Goal: Contribute content: Contribute content

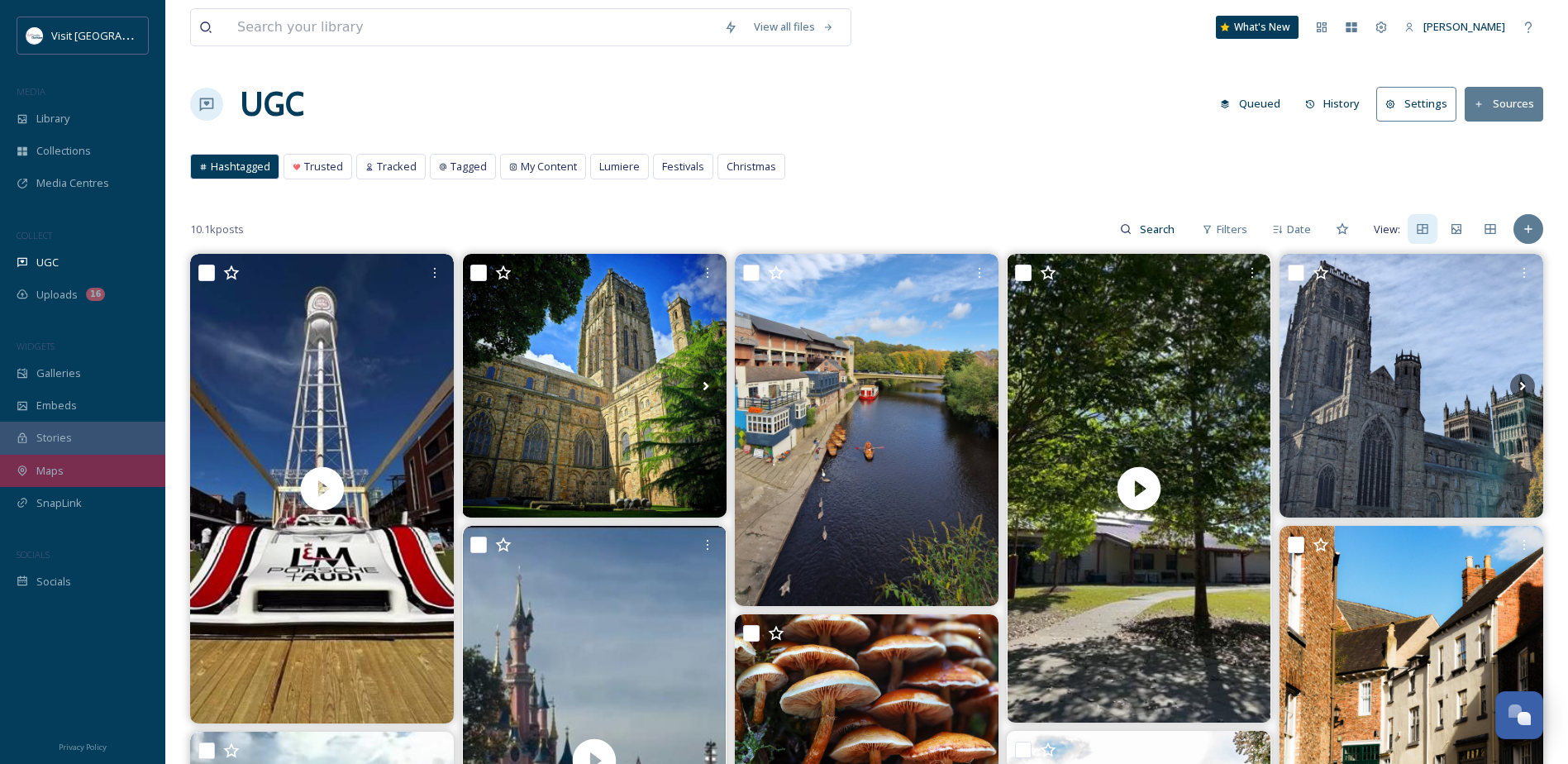
click at [59, 473] on span "Maps" at bounding box center [50, 471] width 27 height 15
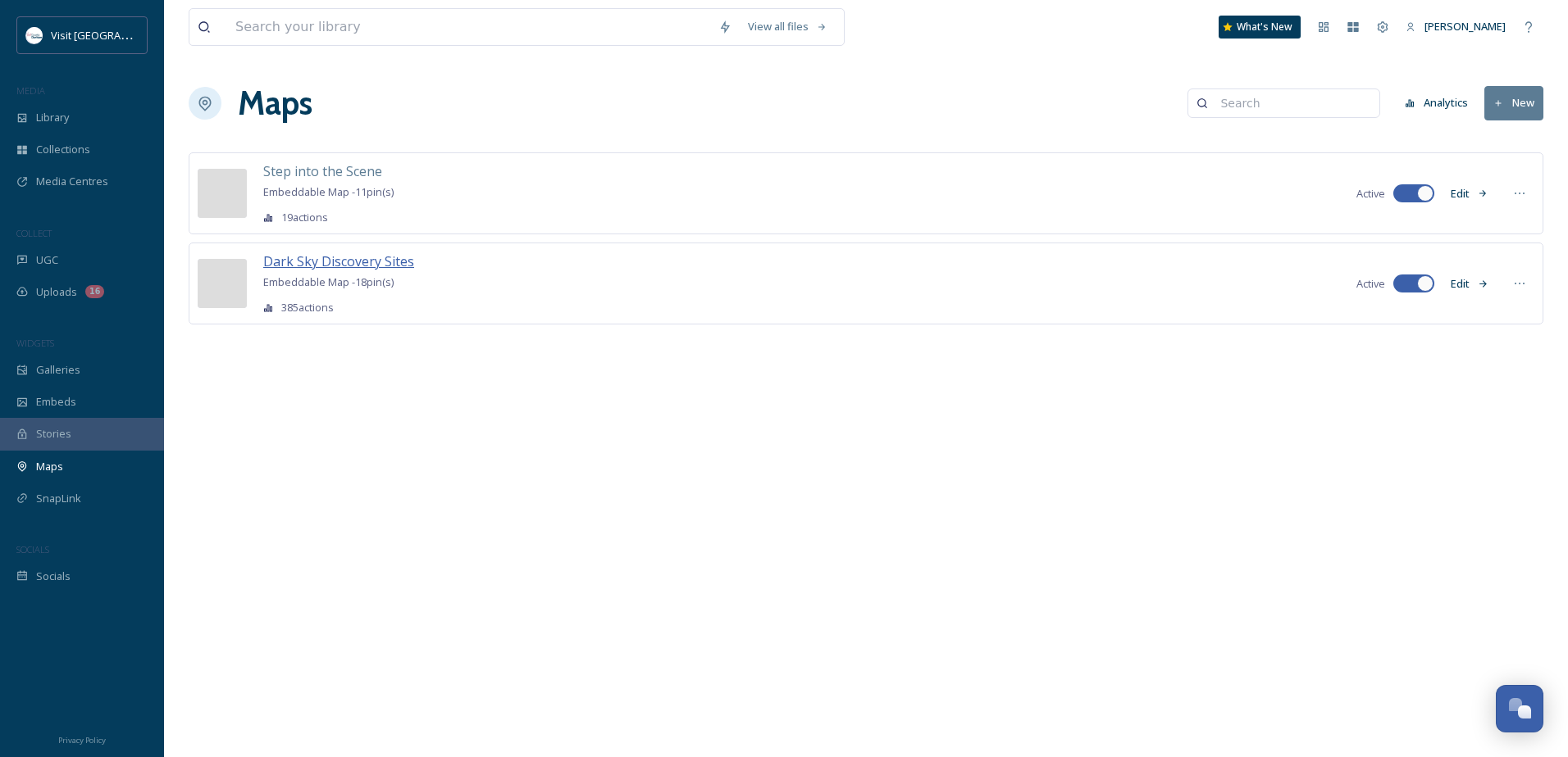
click at [320, 262] on span "Dark Sky Discovery Sites" at bounding box center [339, 261] width 151 height 18
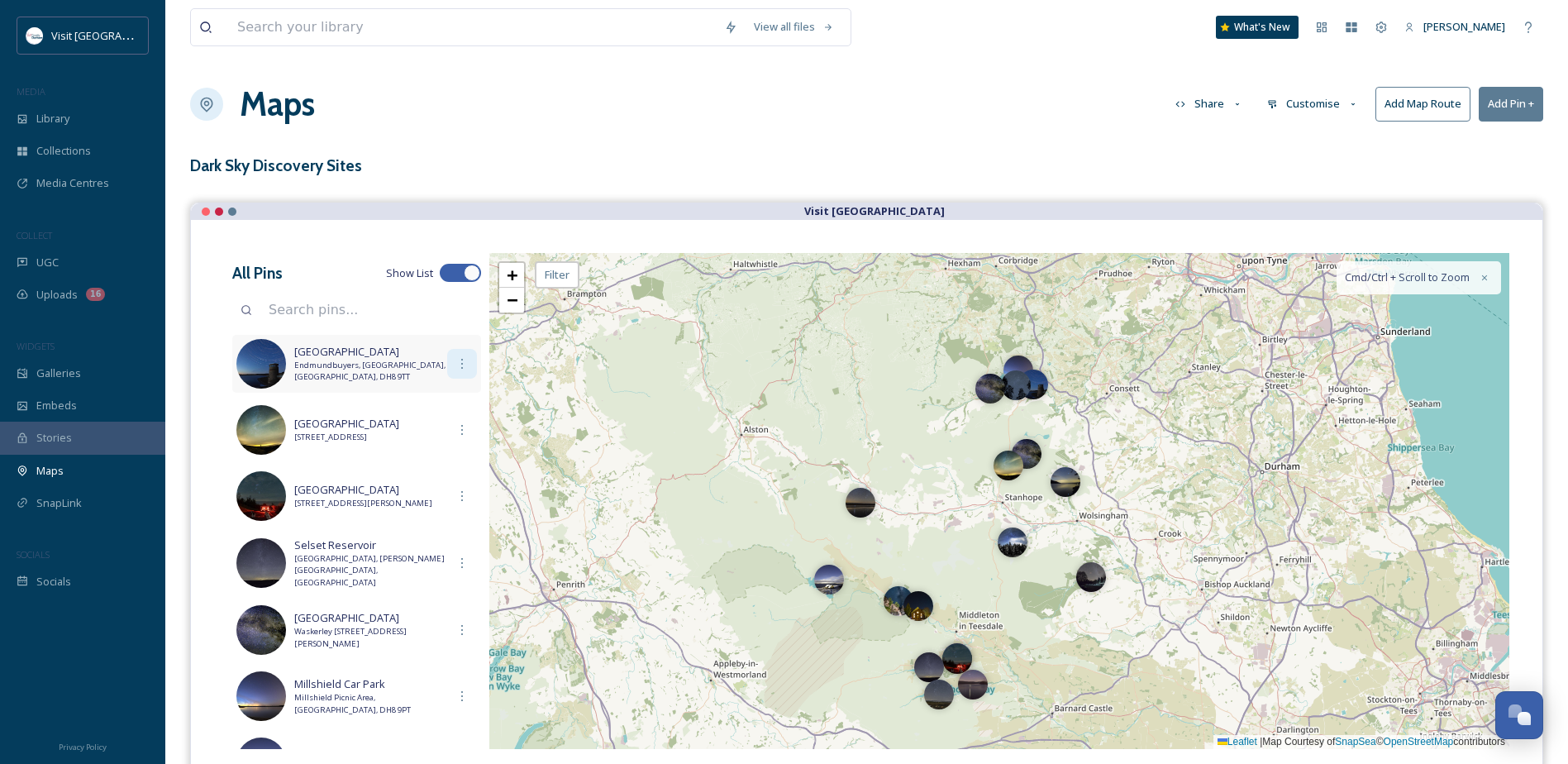
click at [455, 364] on icon at bounding box center [461, 363] width 13 height 13
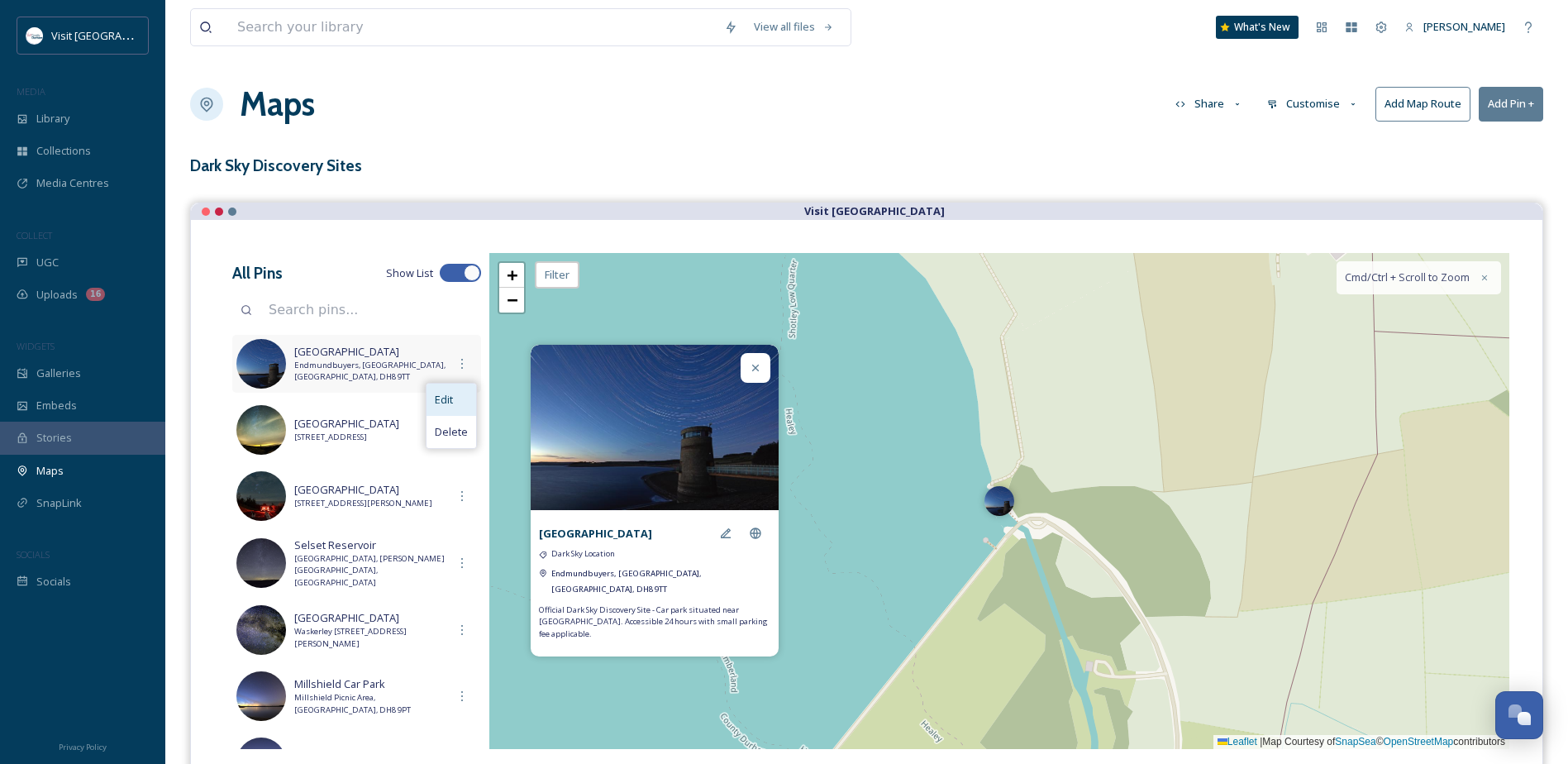
click at [447, 397] on span "Edit" at bounding box center [443, 400] width 18 height 15
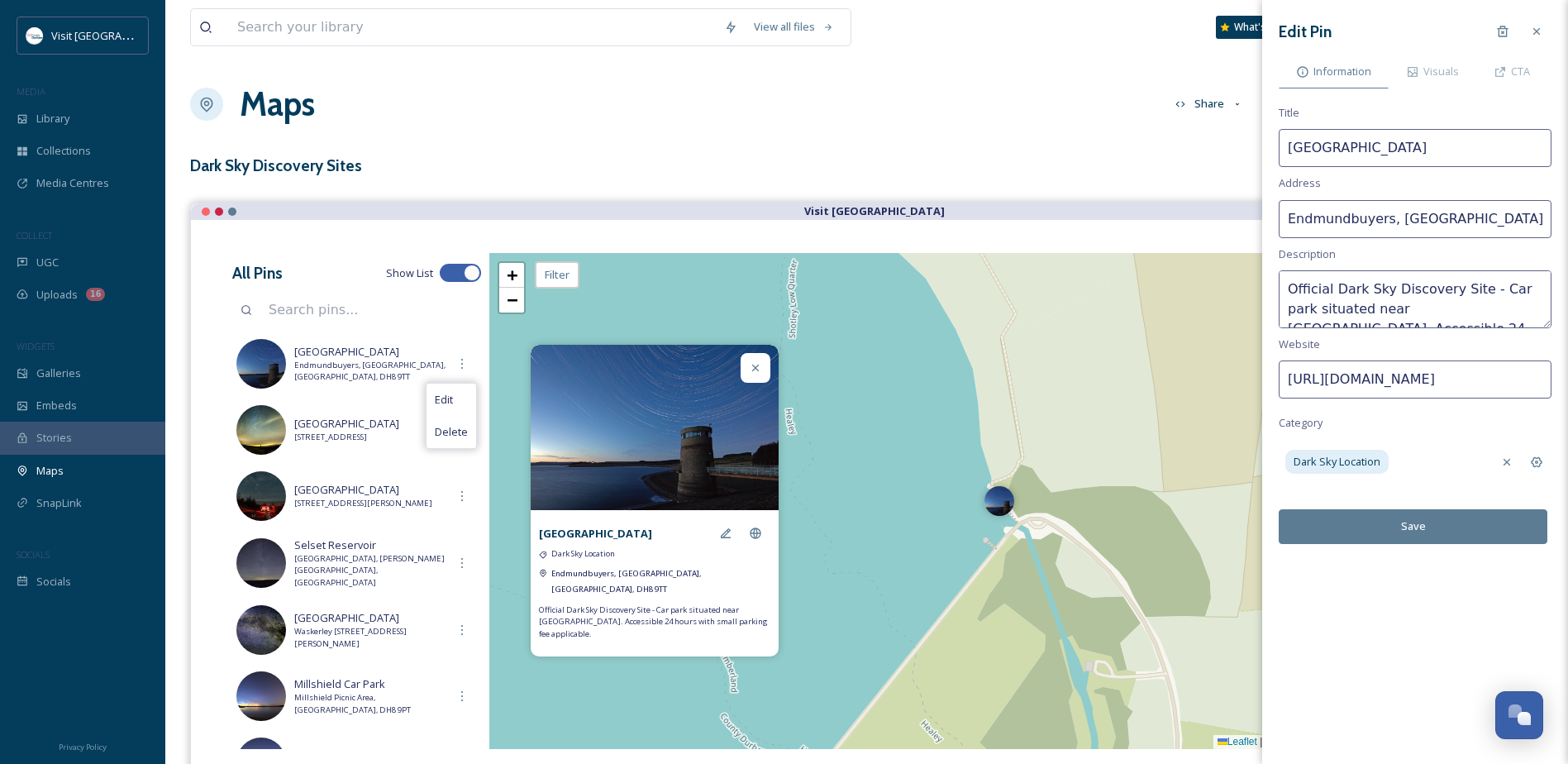
click at [1398, 220] on input "Endmundbuyers, [GEOGRAPHIC_DATA], [GEOGRAPHIC_DATA], DH8 9TT" at bounding box center [1414, 219] width 272 height 38
drag, startPoint x: 1411, startPoint y: 223, endPoint x: 1576, endPoint y: 223, distance: 165.0
click at [1568, 223] on html "Visit [GEOGRAPHIC_DATA] MEDIA Library Collections Media Centres COLLECT UGC Upl…" at bounding box center [784, 457] width 1568 height 914
click at [1441, 526] on button "Save" at bounding box center [1413, 526] width 269 height 34
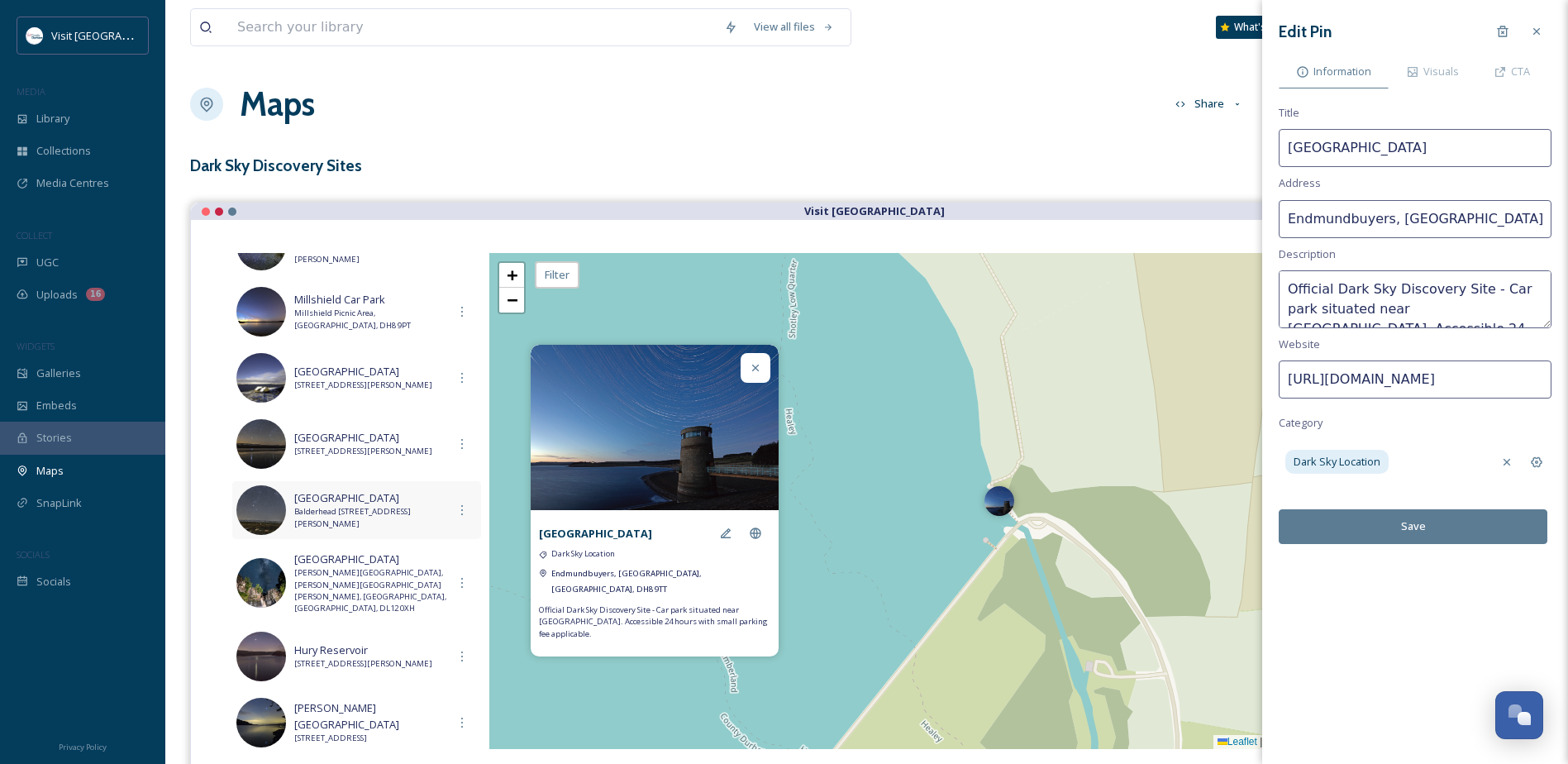
scroll to position [414, 0]
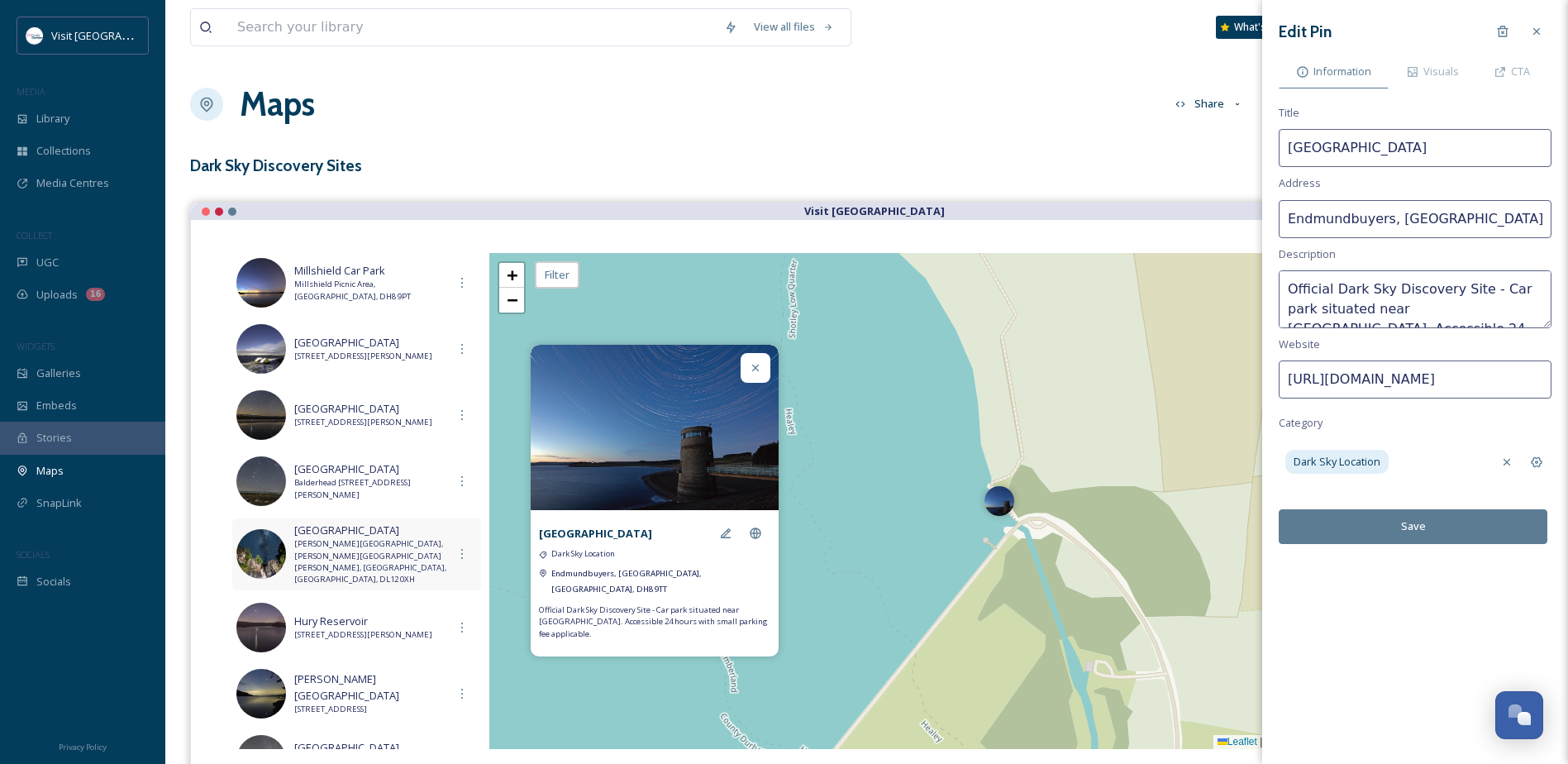
click at [412, 555] on span "[PERSON_NAME][GEOGRAPHIC_DATA], [PERSON_NAME][GEOGRAPHIC_DATA][PERSON_NAME], [G…" at bounding box center [371, 562] width 153 height 48
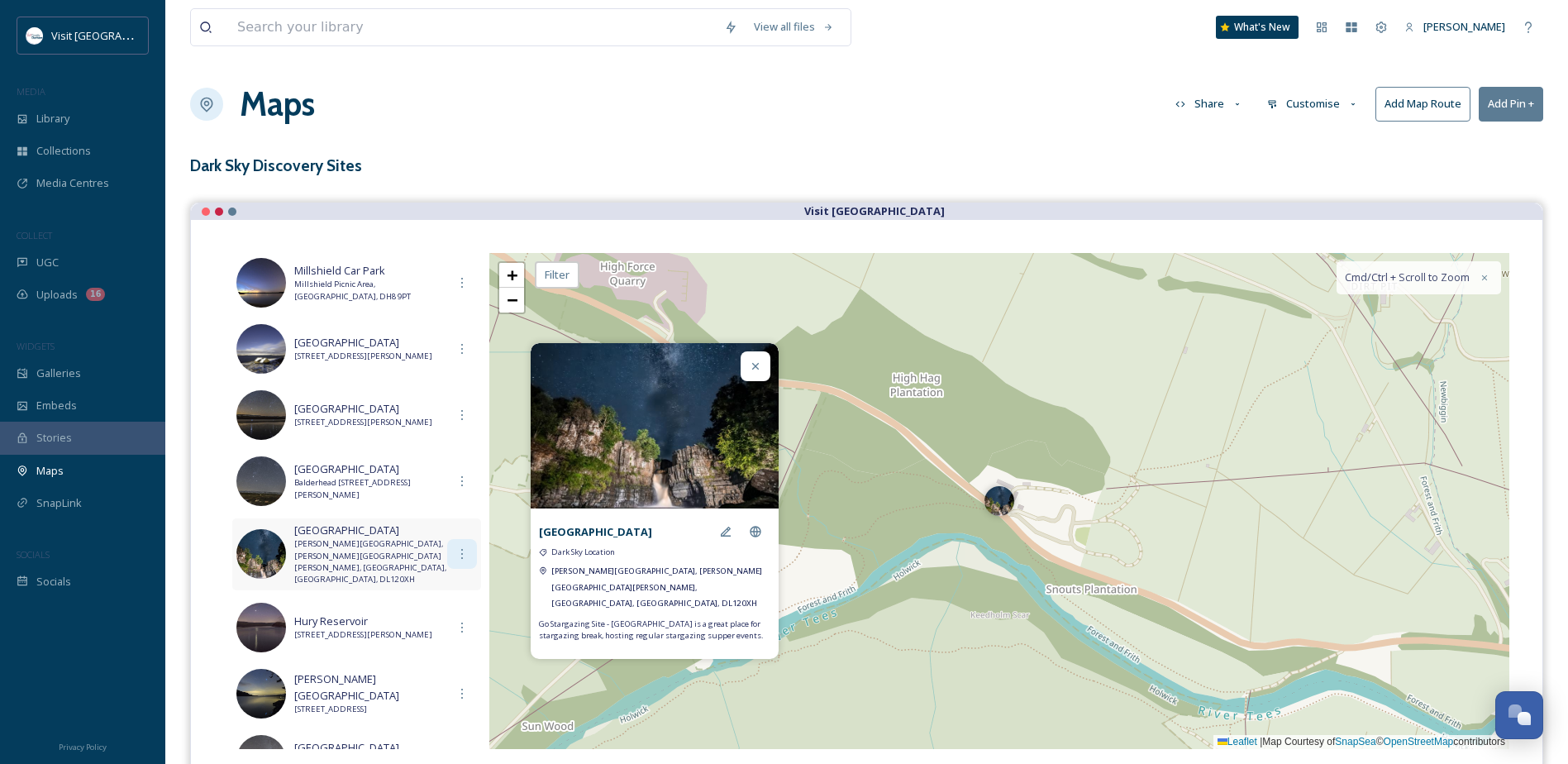
click at [455, 551] on icon at bounding box center [461, 554] width 13 height 13
click at [451, 589] on div "Edit" at bounding box center [451, 591] width 50 height 32
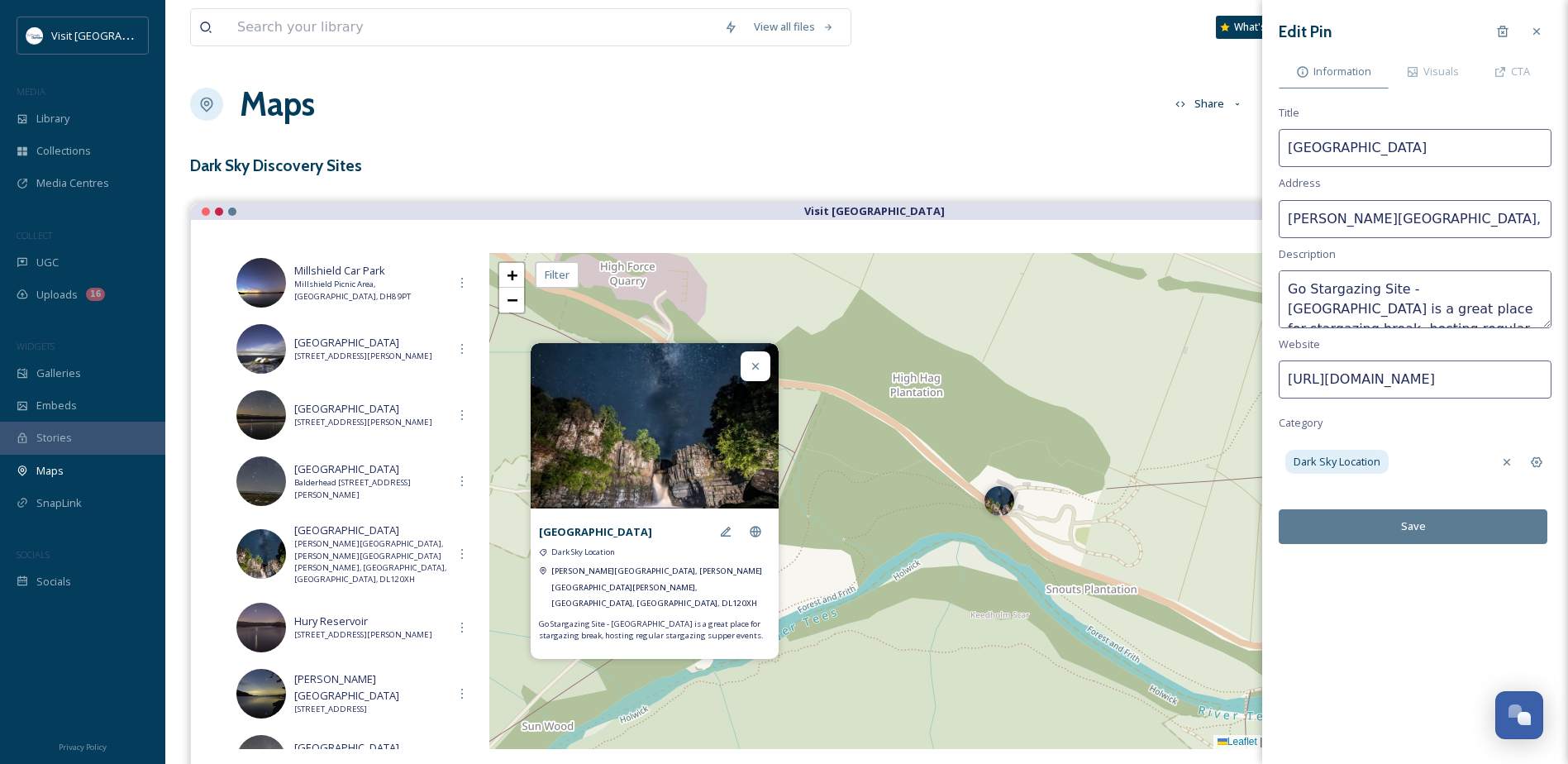
drag, startPoint x: 1504, startPoint y: 219, endPoint x: 1215, endPoint y: 219, distance: 289.0
click at [1201, 219] on div "View all files What's New [PERSON_NAME] Maps Share Customise Add Map Route Add …" at bounding box center [867, 457] width 1403 height 914
drag, startPoint x: 1524, startPoint y: 223, endPoint x: 1274, endPoint y: 219, distance: 250.0
click at [1230, 221] on div "View all files What's New [PERSON_NAME] Maps Share Customise Add Map Route Add …" at bounding box center [867, 457] width 1403 height 914
type input "2 0XH"
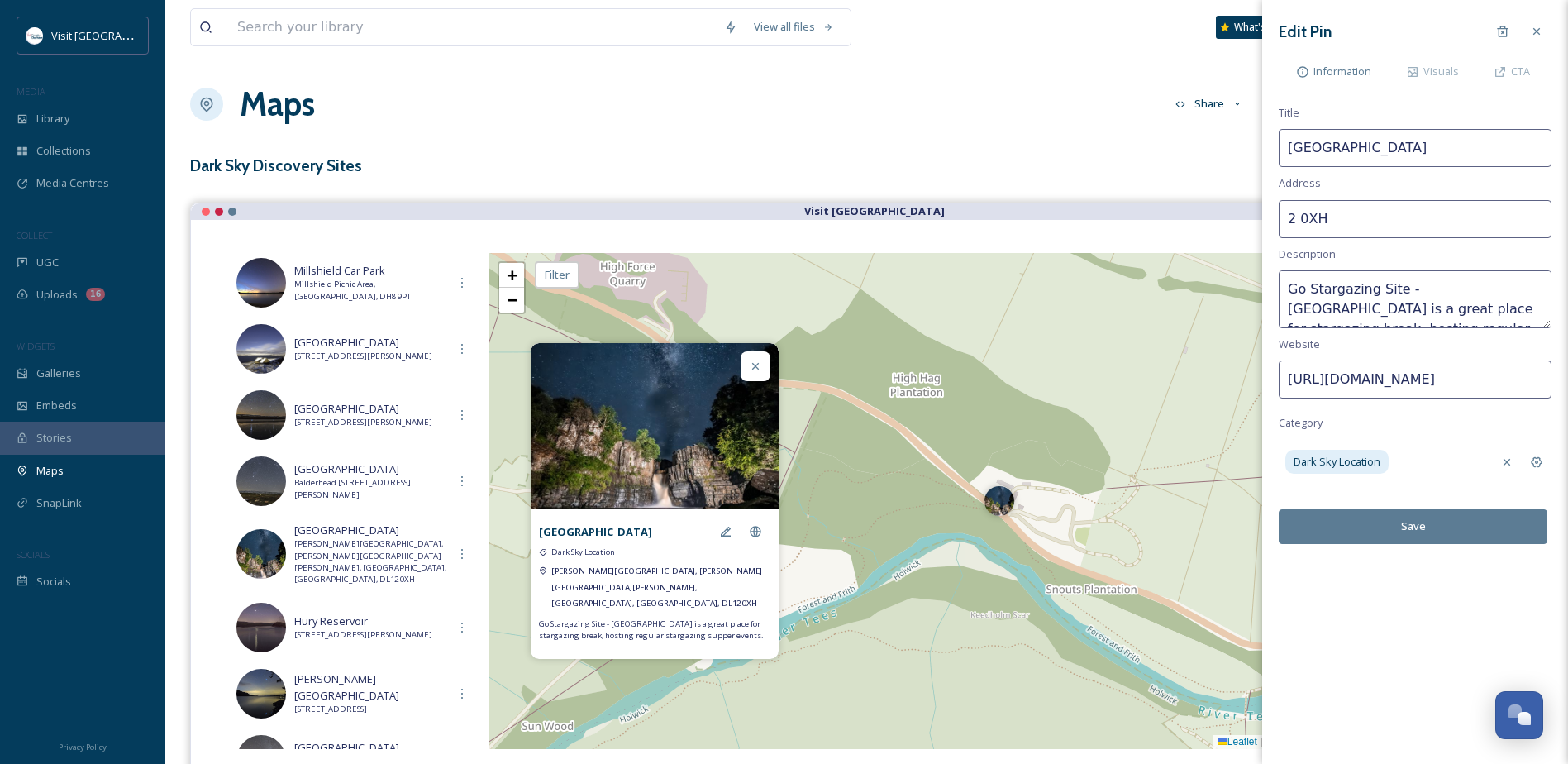
drag, startPoint x: 1470, startPoint y: 219, endPoint x: 1249, endPoint y: 236, distance: 221.7
click at [1130, 215] on div "View all files What's New [PERSON_NAME] Maps Share Customise Add Map Route Add …" at bounding box center [867, 457] width 1403 height 914
paste input "[PERSON_NAME], [PERSON_NAME][GEOGRAPHIC_DATA][PERSON_NAME], [GEOGRAPHIC_DATA], …"
click at [1488, 220] on input "[GEOGRAPHIC_DATA], [PERSON_NAME], [PERSON_NAME][GEOGRAPHIC_DATA][PERSON_NAME], …" at bounding box center [1414, 219] width 272 height 38
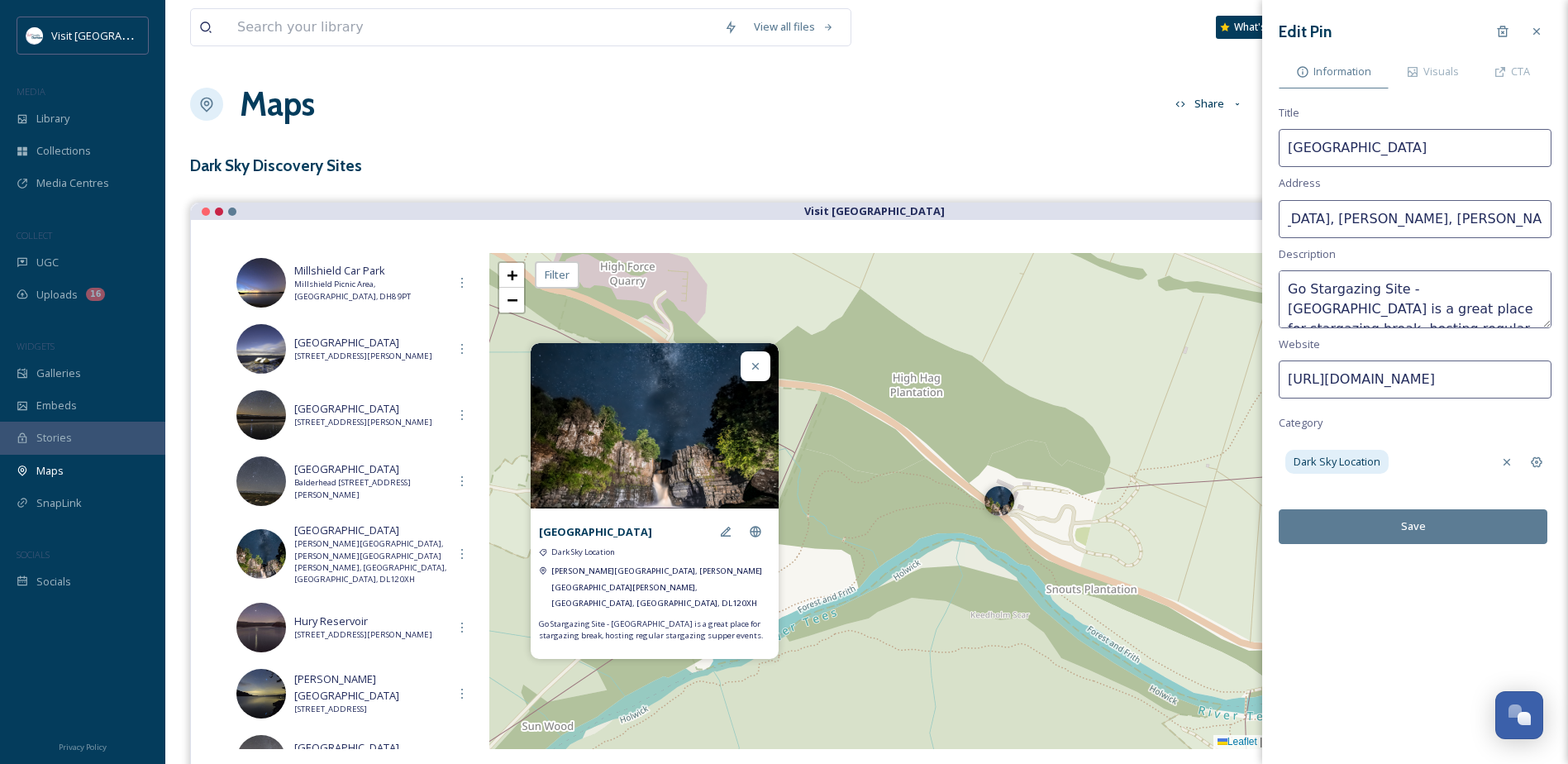
scroll to position [0, 10]
drag, startPoint x: 1460, startPoint y: 223, endPoint x: 1292, endPoint y: 223, distance: 168.0
click at [1292, 223] on input "[GEOGRAPHIC_DATA], [PERSON_NAME], [PERSON_NAME][GEOGRAPHIC_DATA][PERSON_NAME], …" at bounding box center [1414, 219] width 272 height 38
click at [1445, 219] on input "[GEOGRAPHIC_DATA], [PERSON_NAME], [PERSON_NAME][GEOGRAPHIC_DATA][PERSON_NAME], …" at bounding box center [1414, 219] width 272 height 38
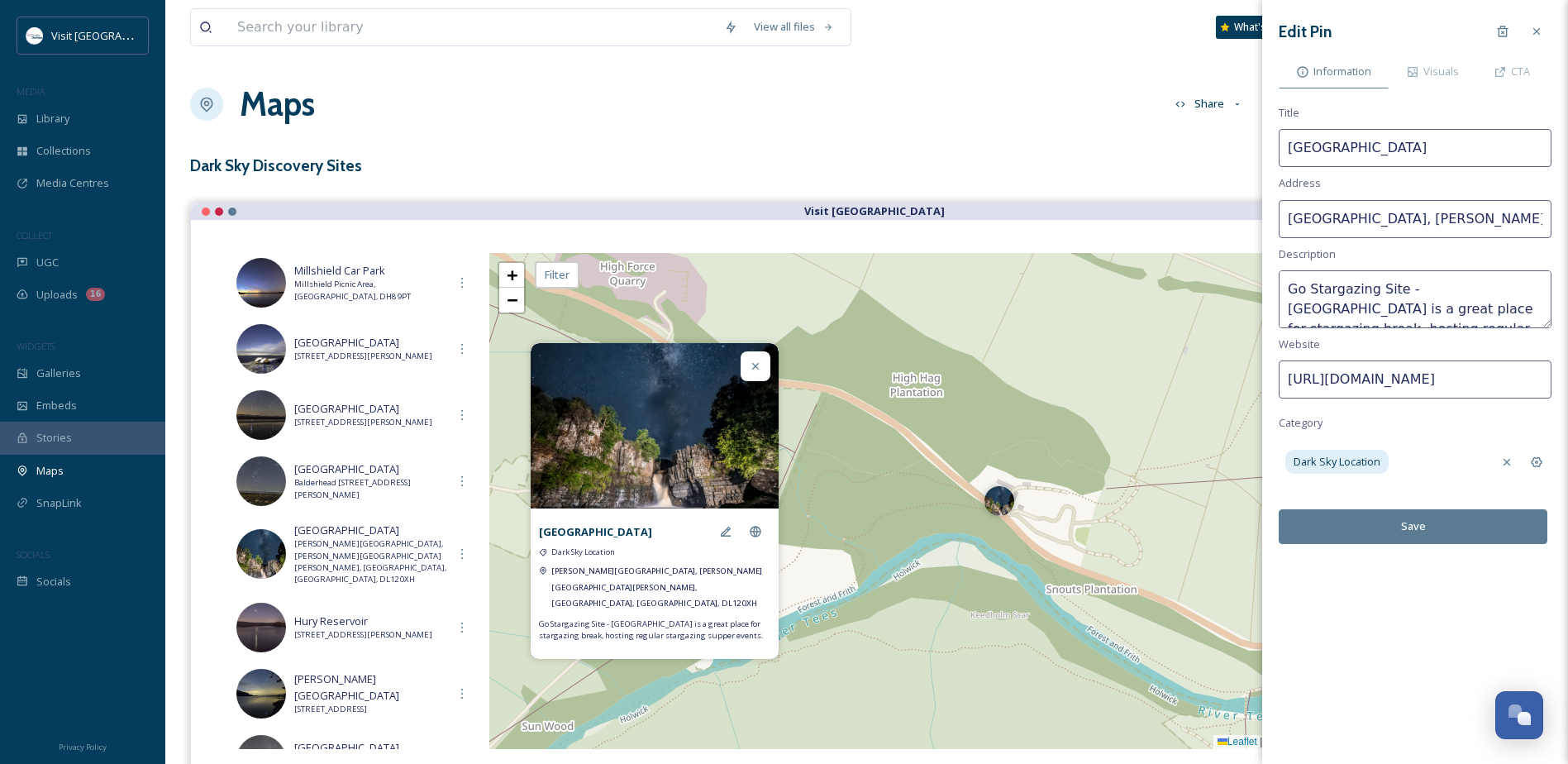
type input "[GEOGRAPHIC_DATA], [PERSON_NAME][GEOGRAPHIC_DATA], [PERSON_NAME][GEOGRAPHIC_DAT…"
click at [1448, 524] on button "Save" at bounding box center [1413, 526] width 269 height 34
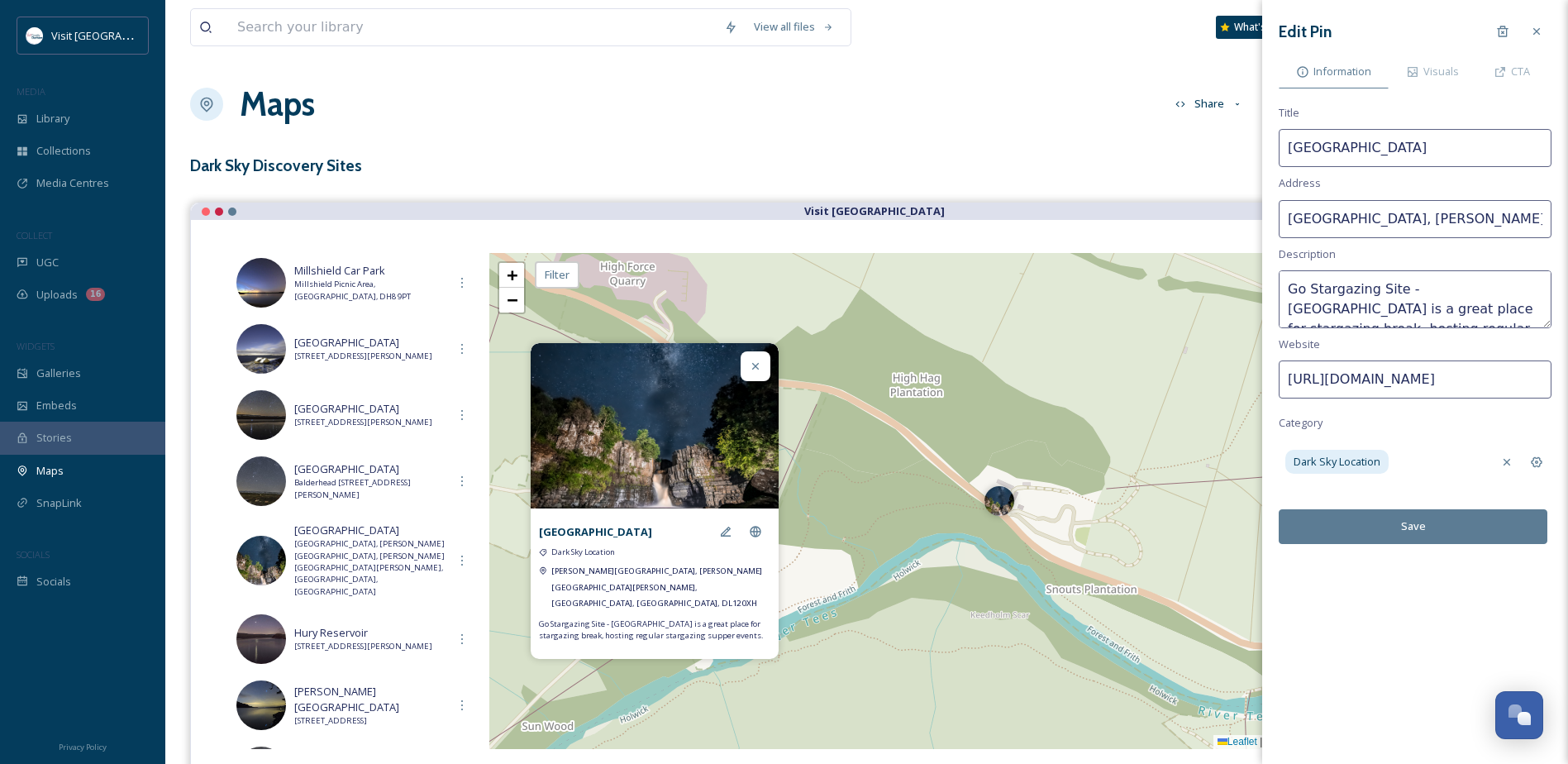
click at [1359, 145] on input "[GEOGRAPHIC_DATA]" at bounding box center [1414, 148] width 272 height 38
type input "High Force Waterfall & Hotel"
click at [1455, 532] on button "Save" at bounding box center [1413, 526] width 269 height 34
click at [1431, 528] on button "Save" at bounding box center [1413, 526] width 269 height 34
click at [754, 370] on icon at bounding box center [756, 367] width 7 height 7
